Goal: Navigation & Orientation: Find specific page/section

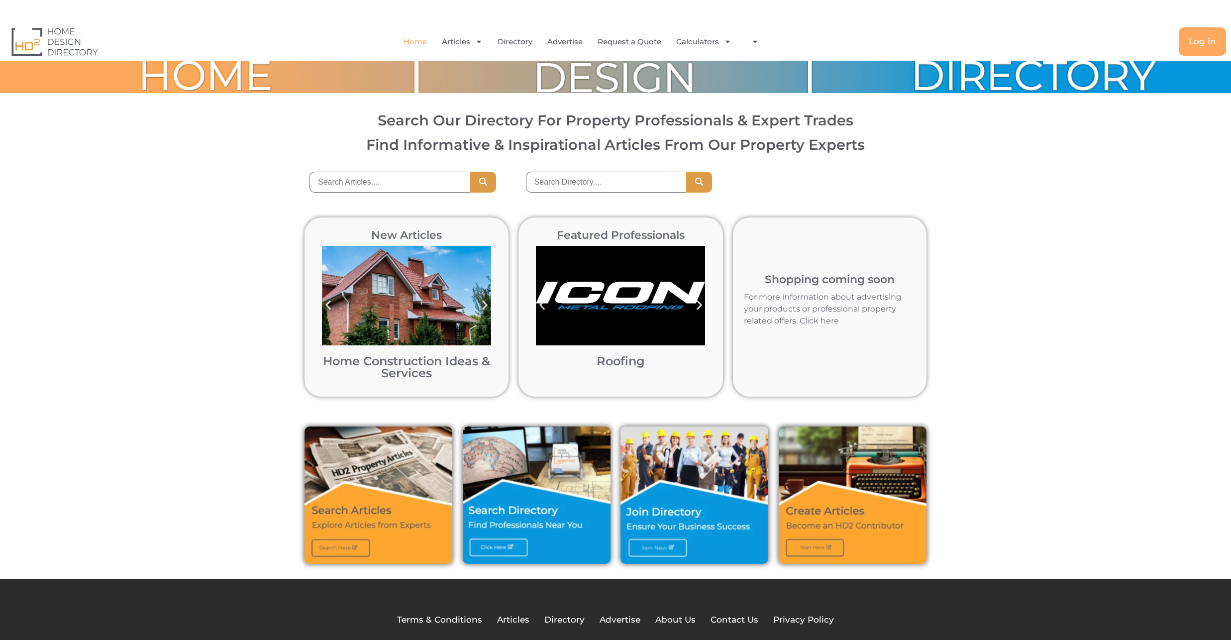
scroll to position [54, 0]
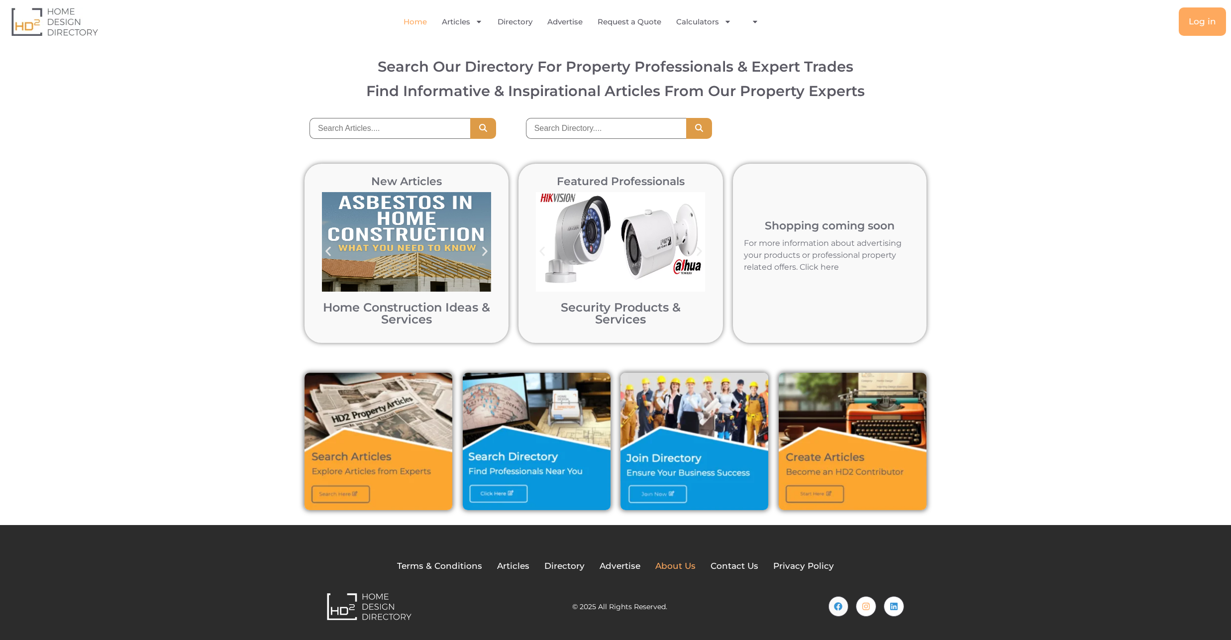
click at [686, 566] on span "About Us" at bounding box center [675, 566] width 40 height 13
